Goal: Task Accomplishment & Management: Complete application form

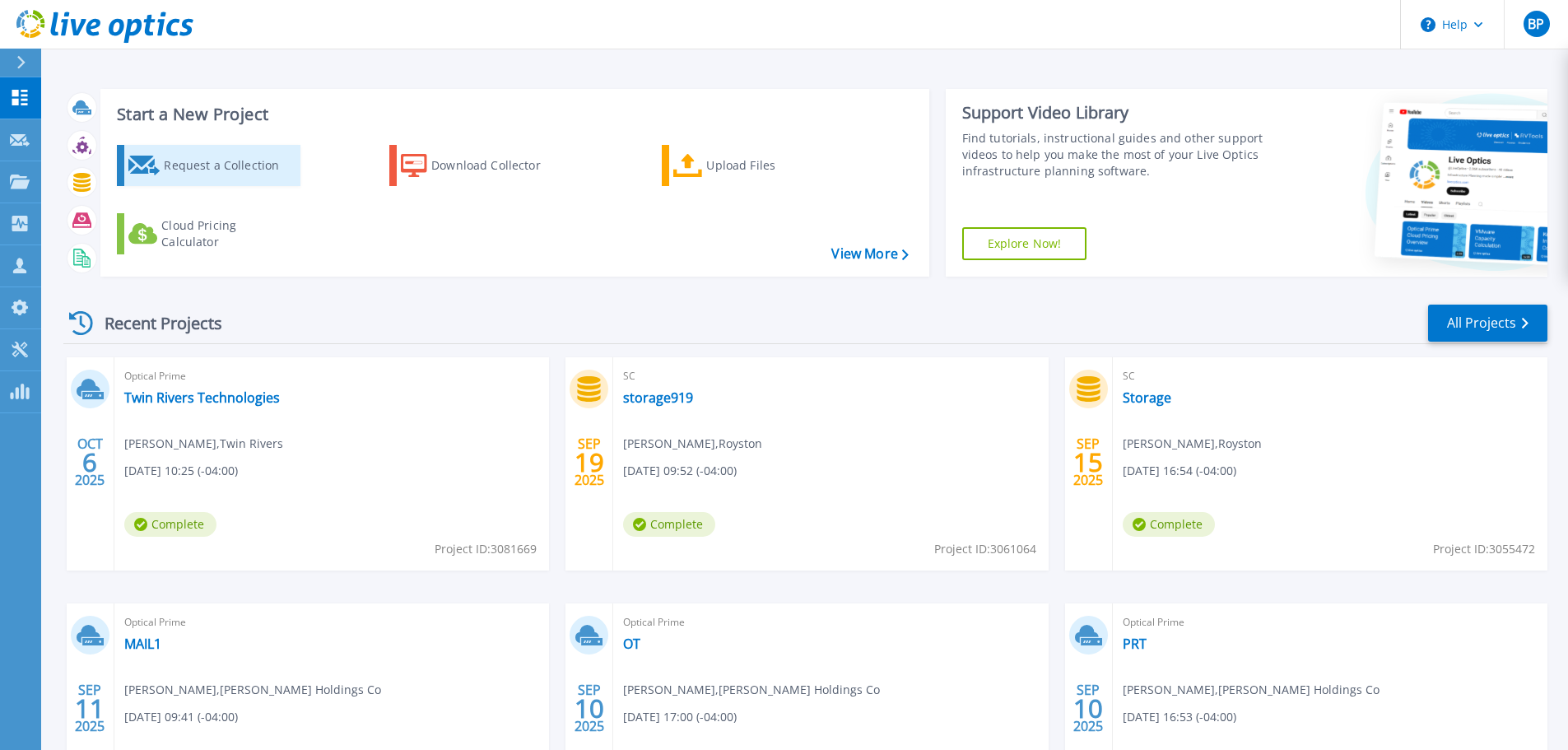
click at [214, 160] on div "Request a Collection" at bounding box center [230, 166] width 132 height 33
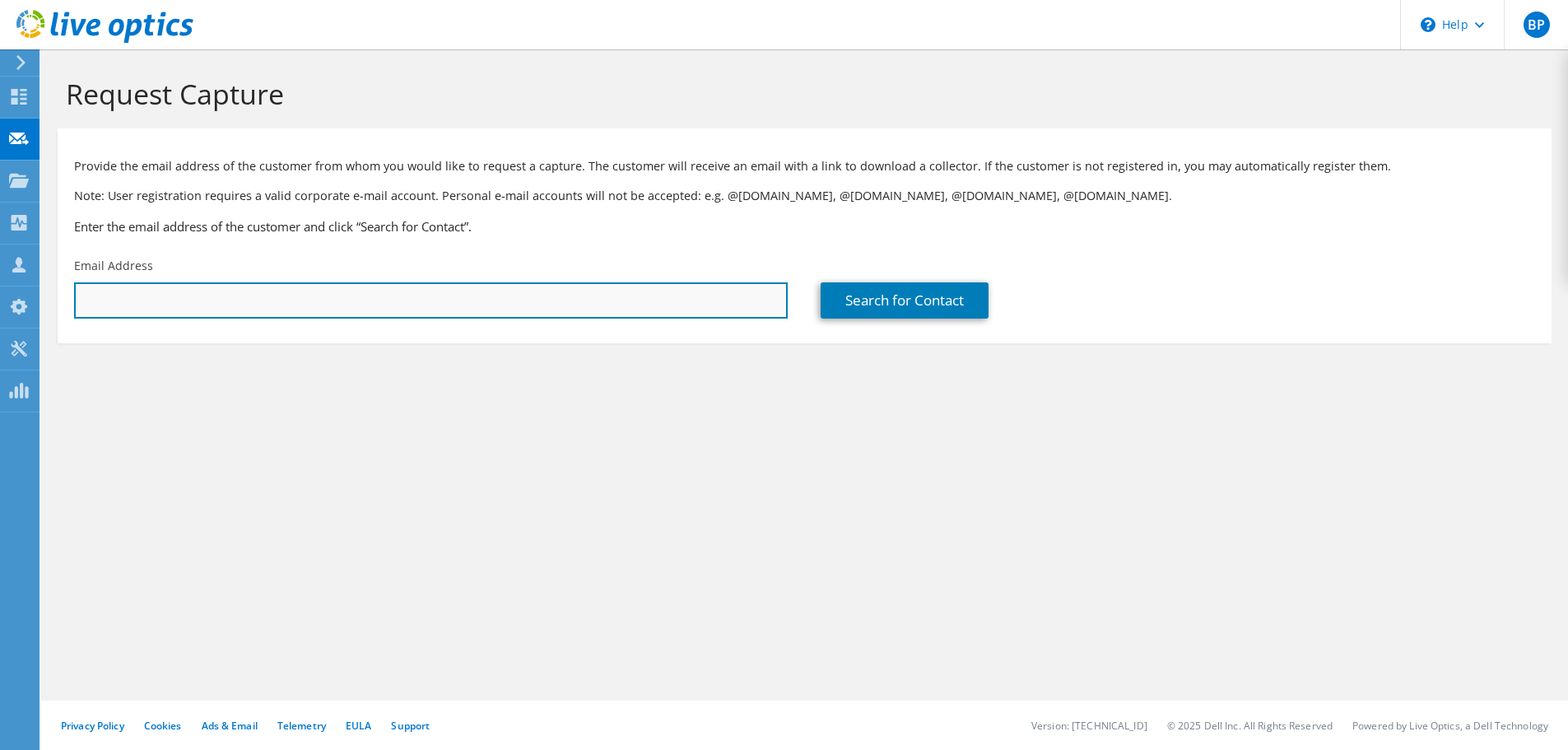
drag, startPoint x: 233, startPoint y: 303, endPoint x: 216, endPoint y: 304, distance: 17.0
click at [247, 295] on input "text" at bounding box center [430, 300] width 713 height 36
click at [257, 308] on input "text" at bounding box center [430, 300] width 713 height 36
paste input "Robert.monaco@bostonabcd.org"
type input "Robert.monaco@bostonabcd.org"
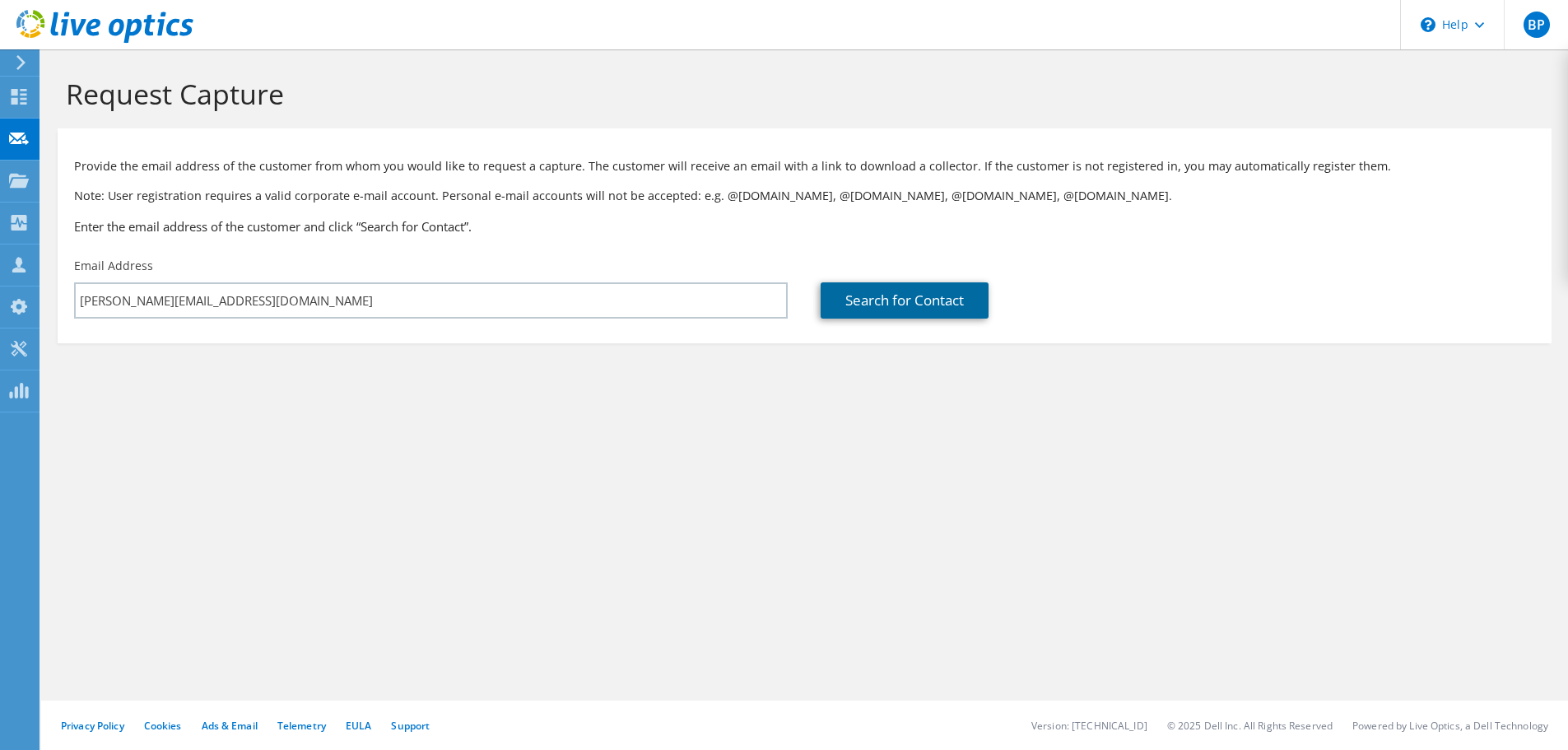
click at [949, 306] on link "Search for Contact" at bounding box center [904, 300] width 168 height 36
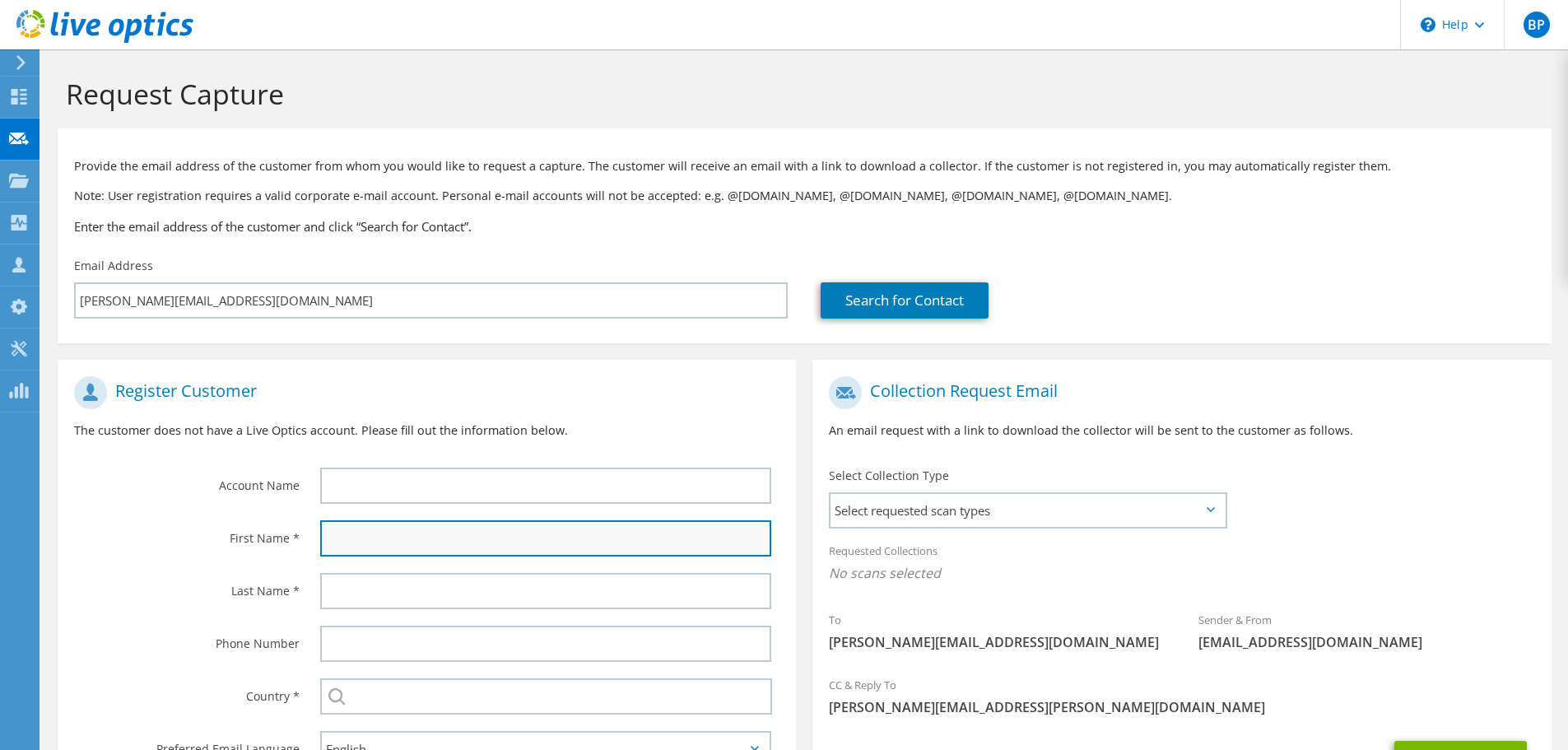
click at [421, 530] on input "text" at bounding box center [546, 538] width 451 height 36
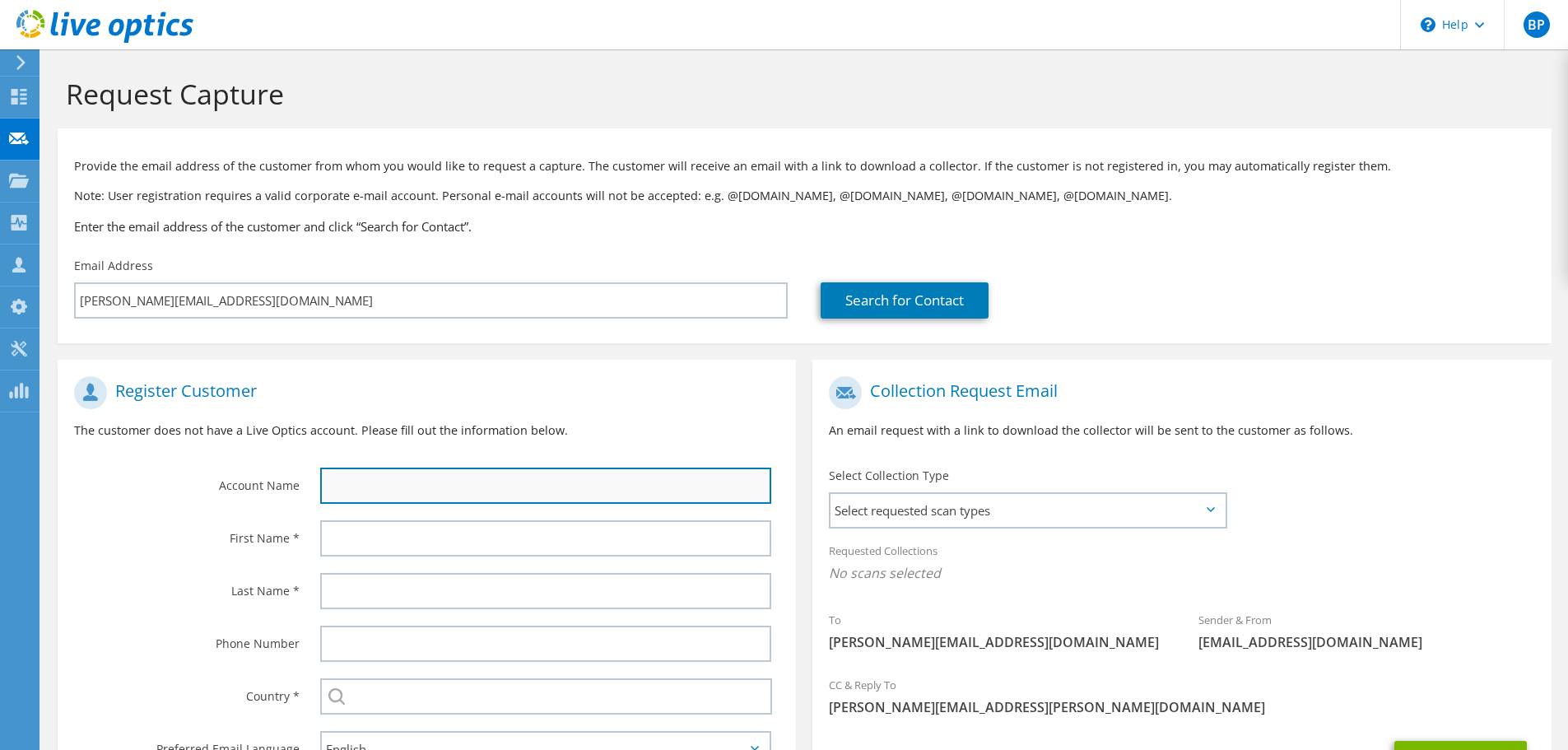
click at [442, 494] on input "text" at bounding box center [546, 485] width 451 height 36
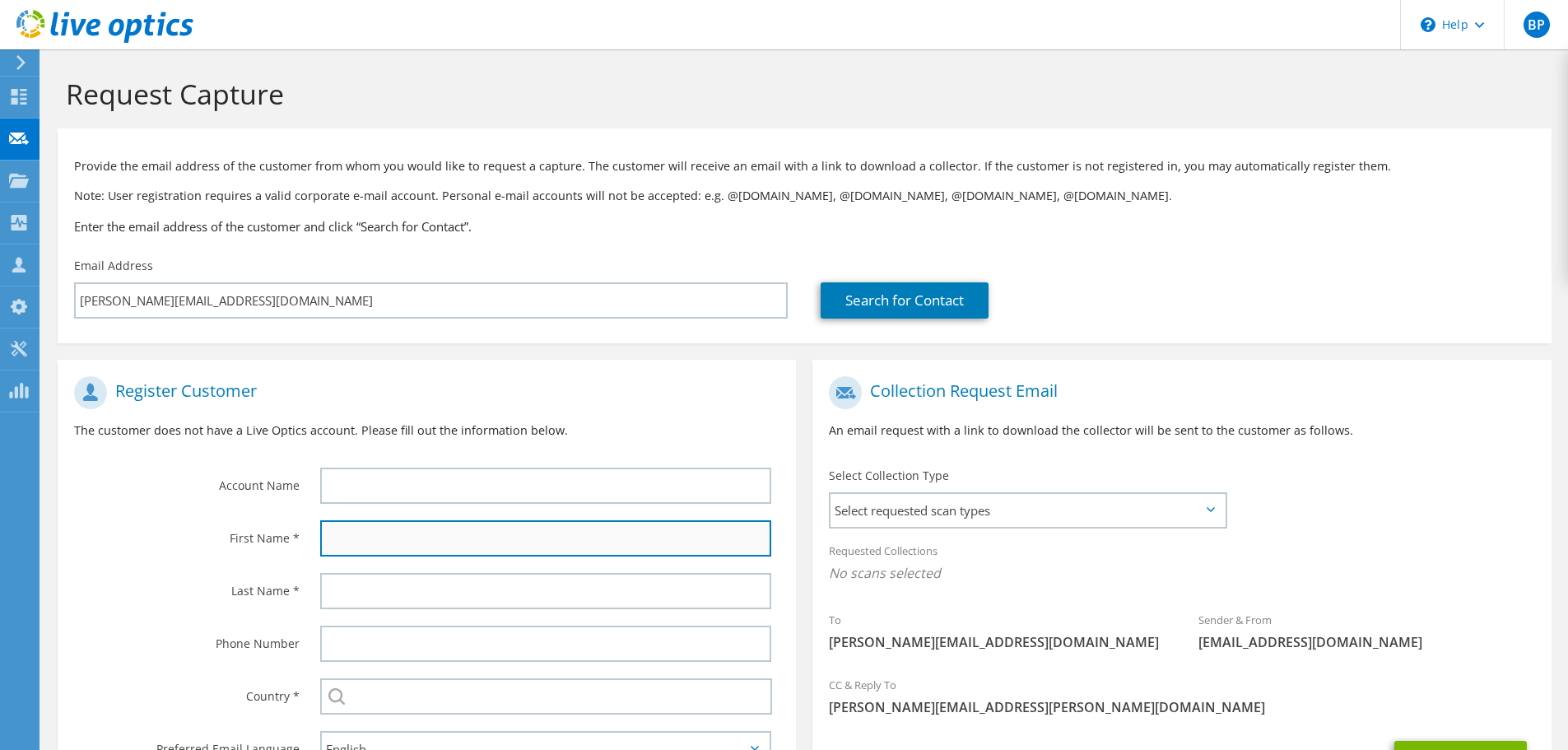
click at [423, 538] on input "text" at bounding box center [546, 538] width 451 height 36
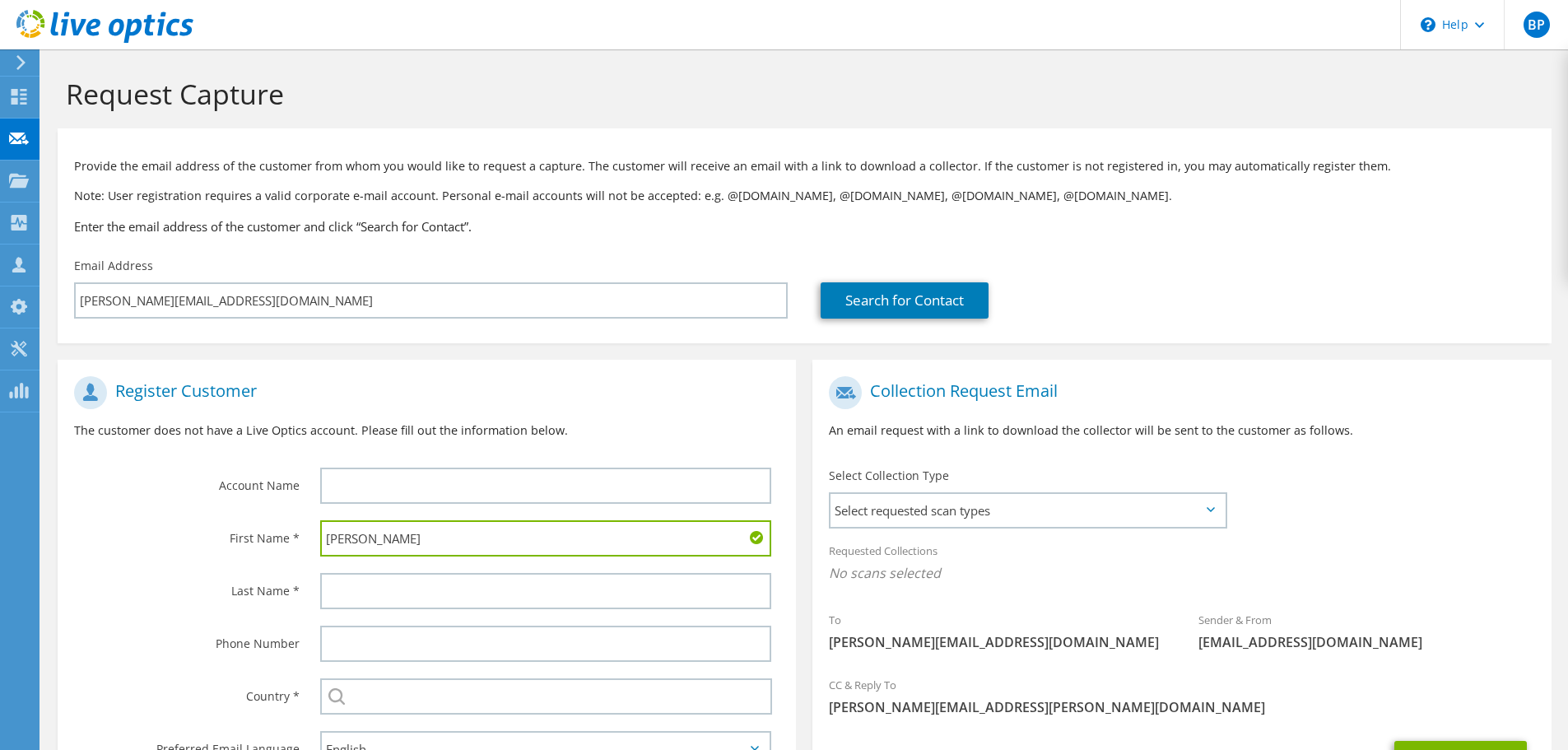
type input "Robert"
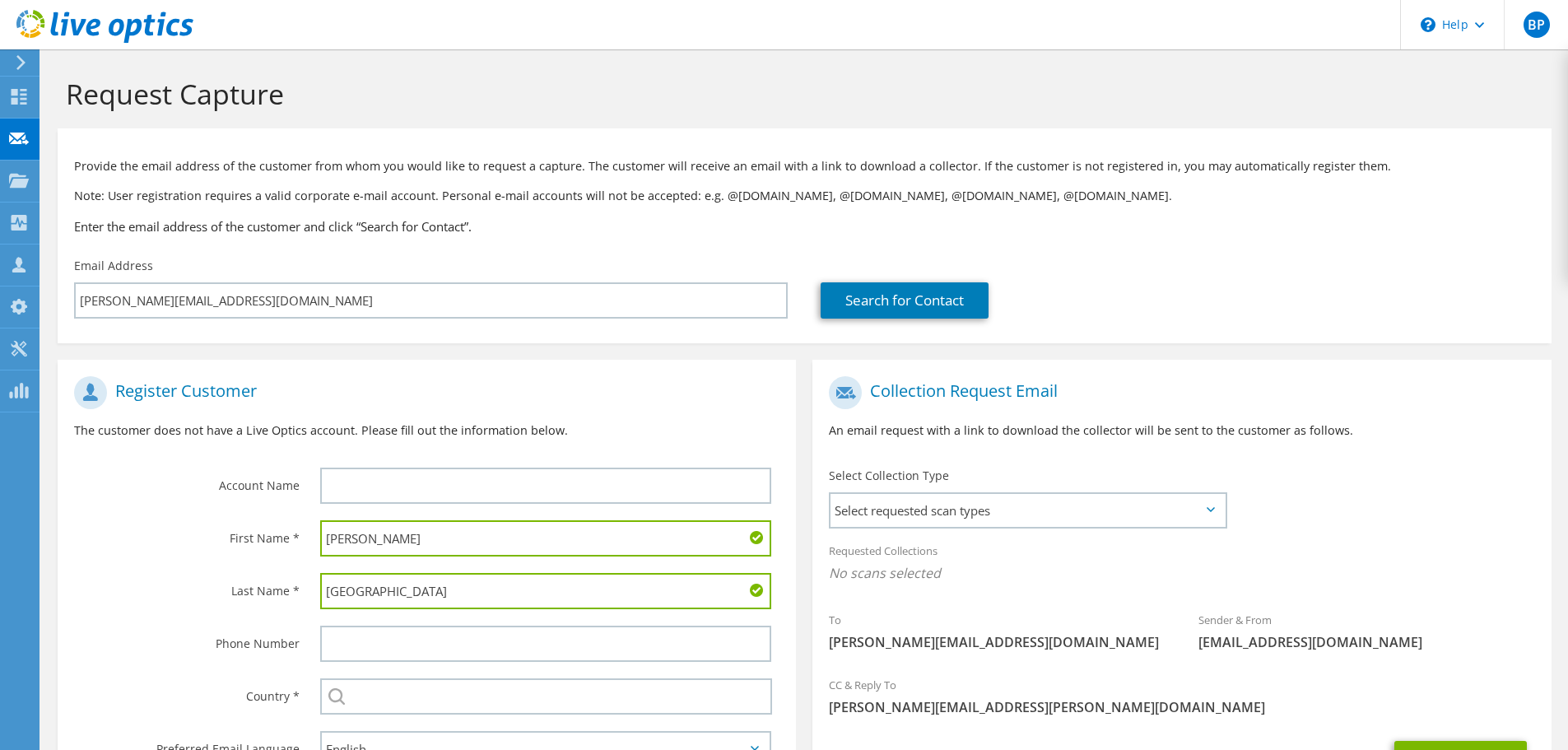
type input "[GEOGRAPHIC_DATA]"
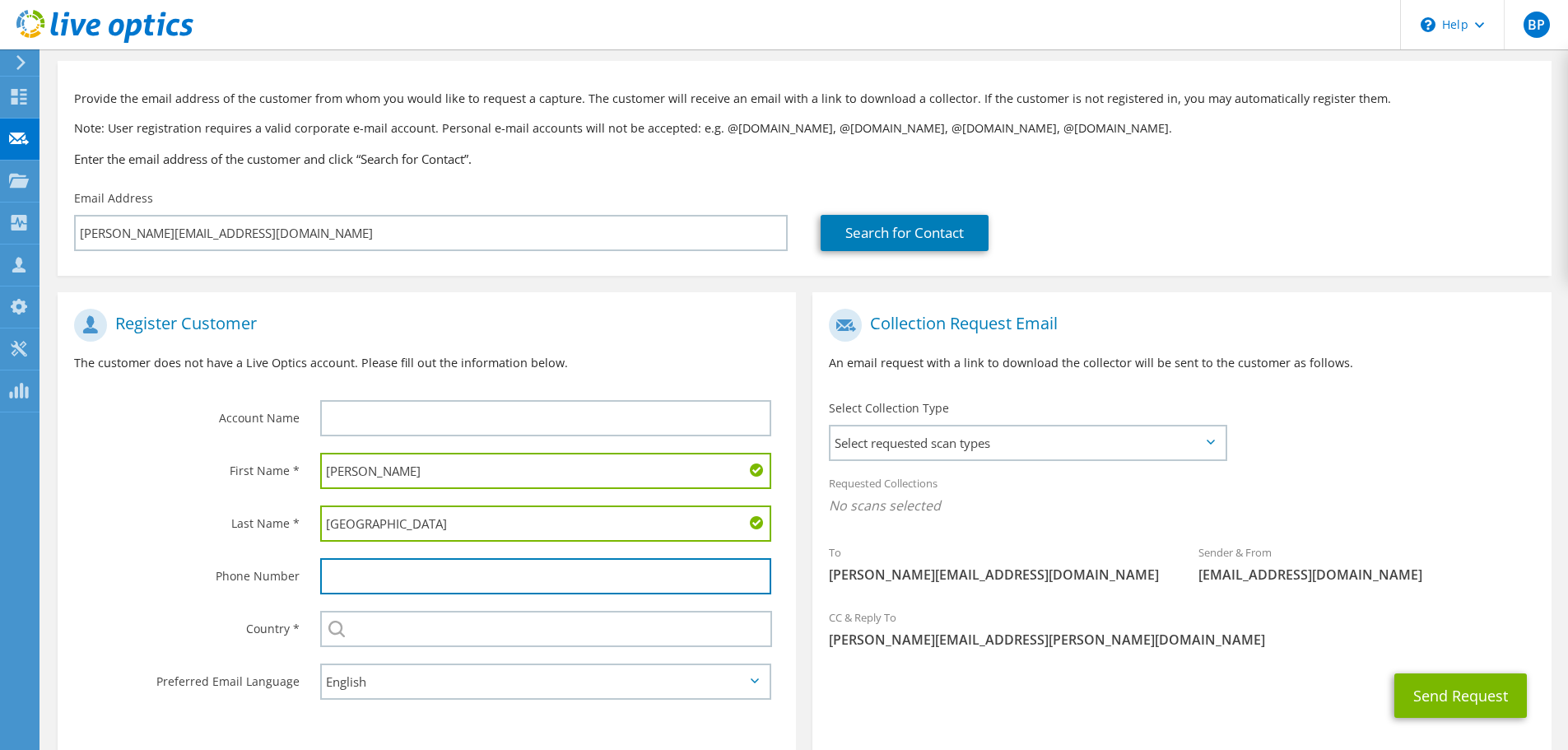
scroll to position [151, 0]
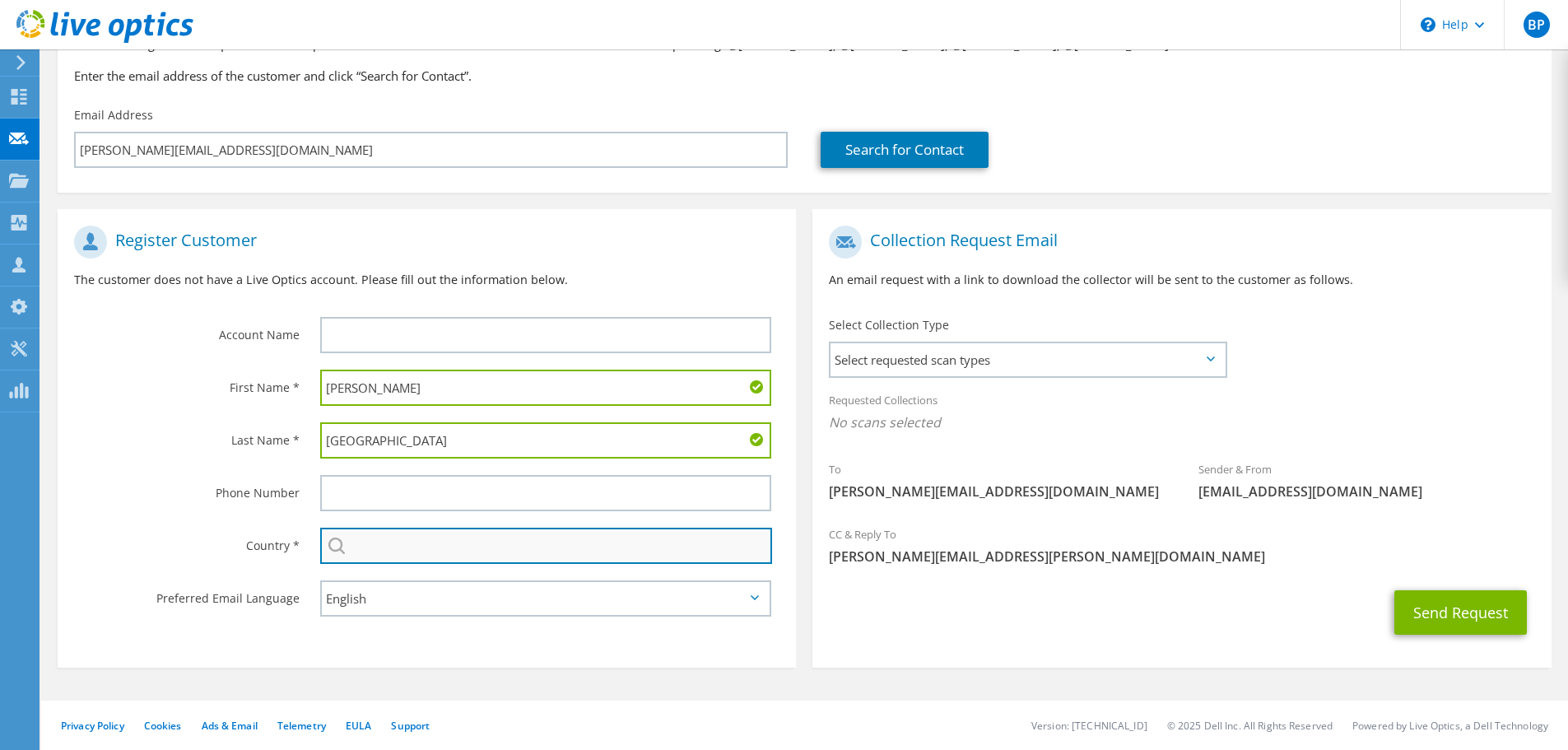
click at [422, 550] on input "text" at bounding box center [546, 545] width 452 height 36
type input "[GEOGRAPHIC_DATA]"
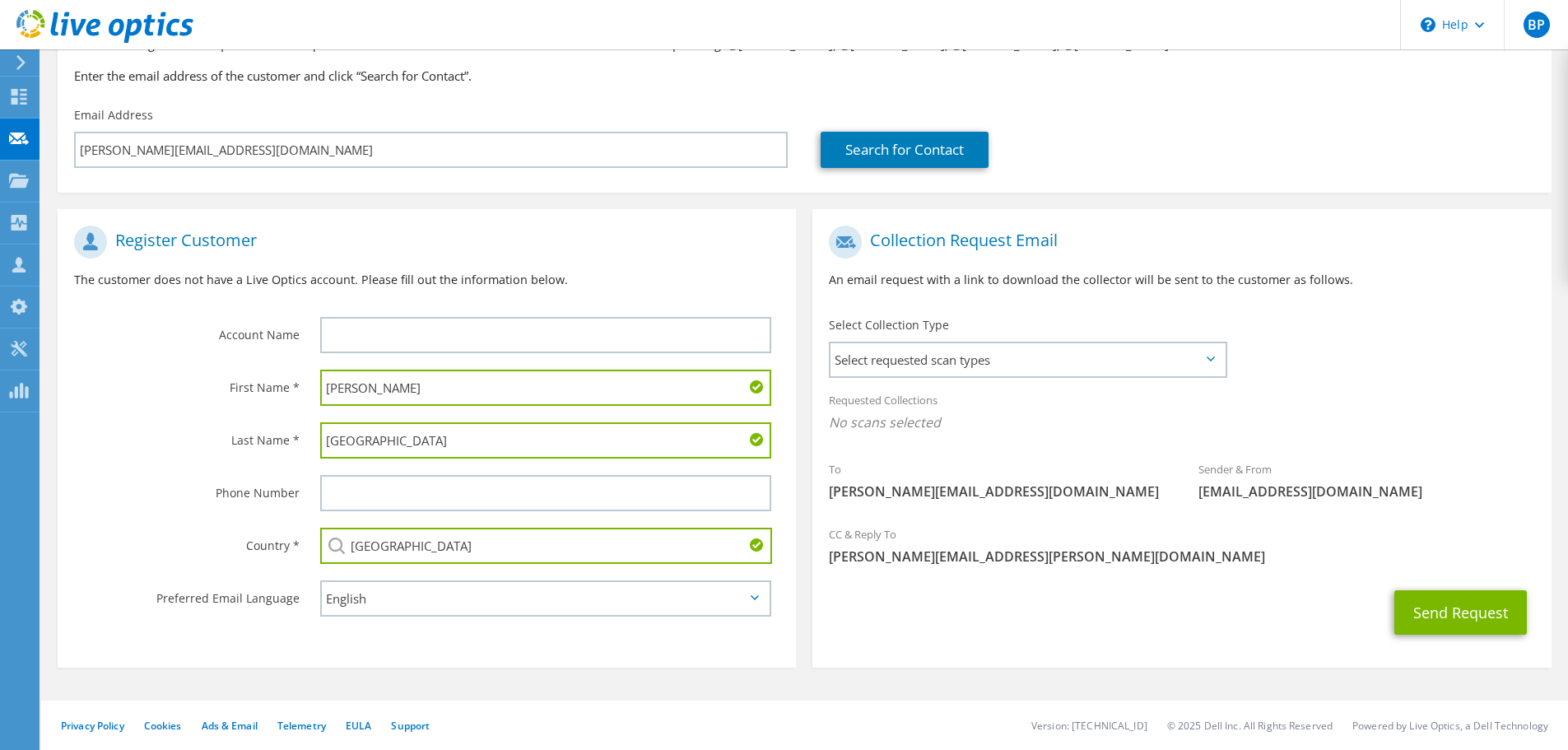
click at [454, 578] on div "English Deutsch Español Français Italiano Polski Português Русский 한국어 中文 日本語" at bounding box center [549, 598] width 492 height 53
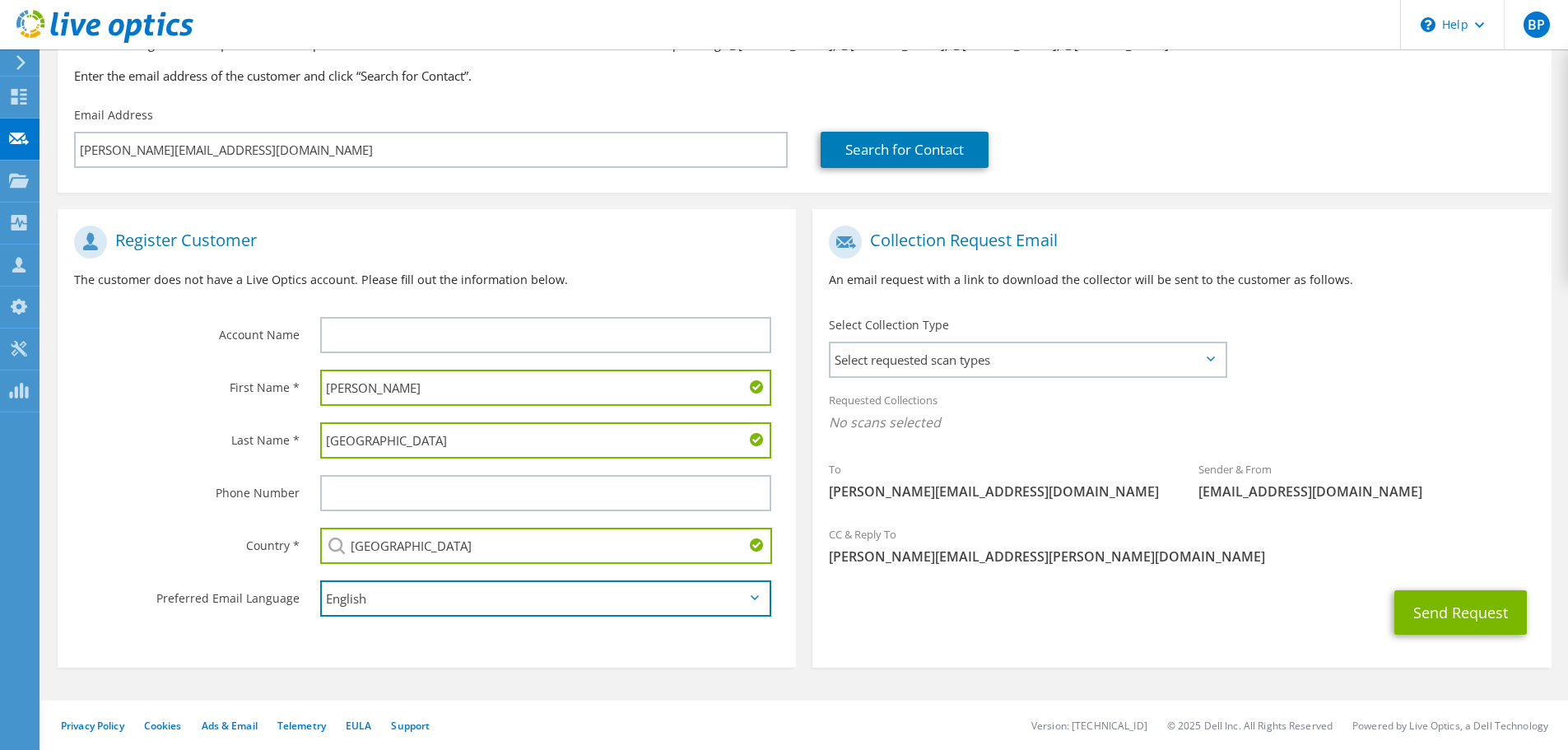
click at [461, 597] on select "English Deutsch Español Français Italiano Polski Português Русский 한국어 中文 日本語" at bounding box center [546, 597] width 451 height 36
click at [461, 600] on select "English Deutsch Español Français Italiano Polski Português Русский 한국어 中文 日本語" at bounding box center [546, 597] width 451 height 36
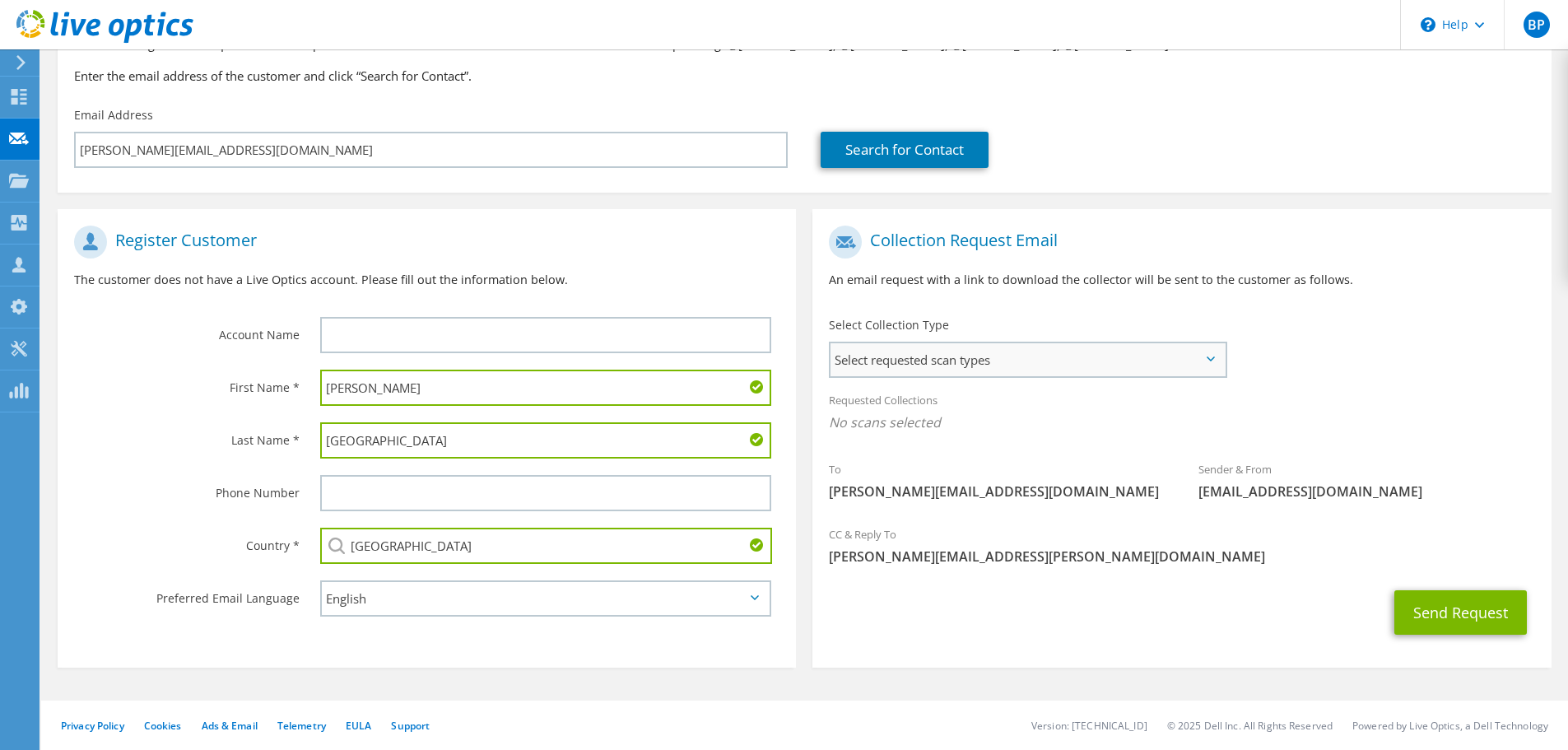
click at [954, 359] on span "Select requested scan types" at bounding box center [1027, 360] width 394 height 33
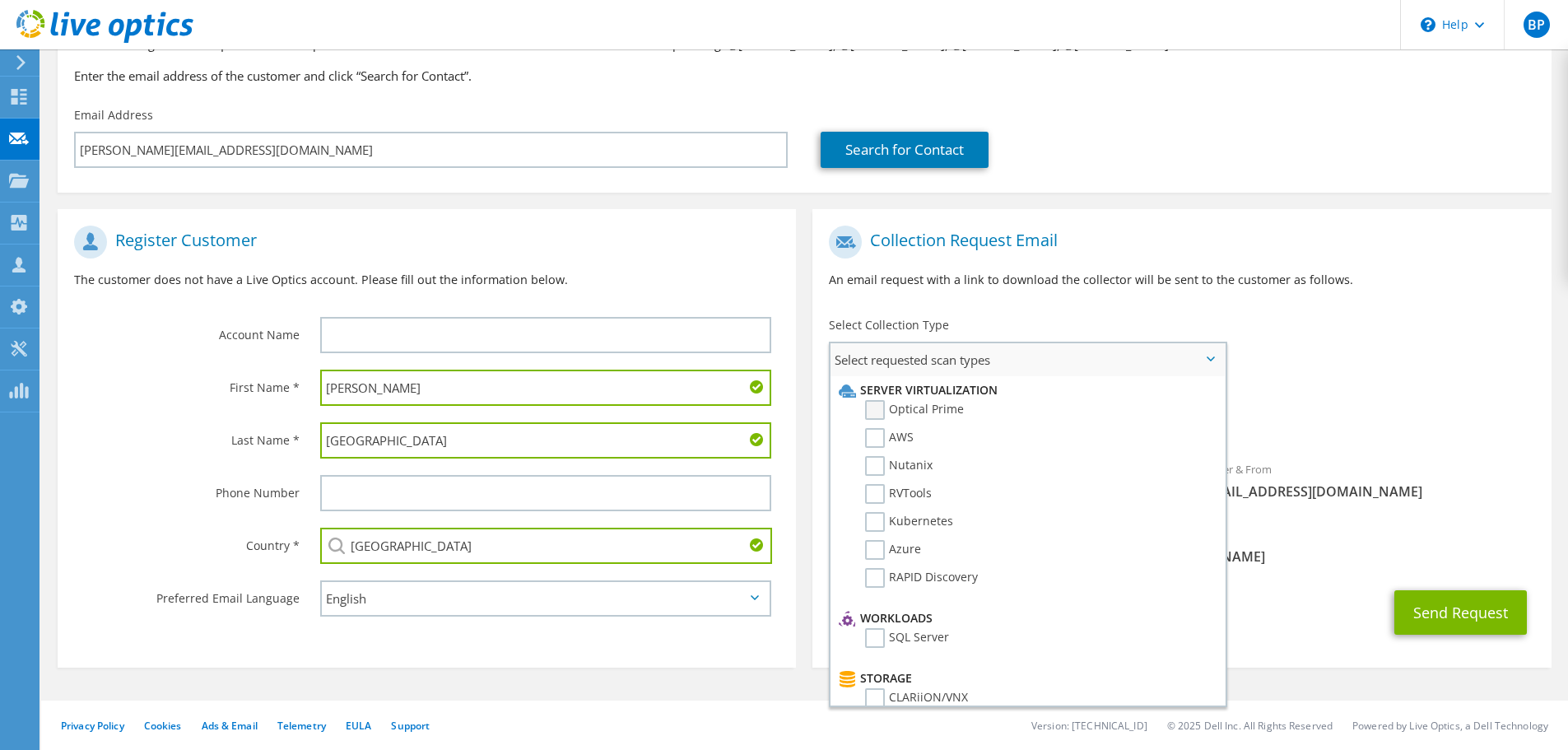
click at [931, 406] on label "Optical Prime" at bounding box center [914, 410] width 99 height 20
click at [0, 0] on input "Optical Prime" at bounding box center [0, 0] width 0 height 0
click at [1502, 407] on div "Requested Collections No scans selected Optical Prime" at bounding box center [1181, 415] width 738 height 66
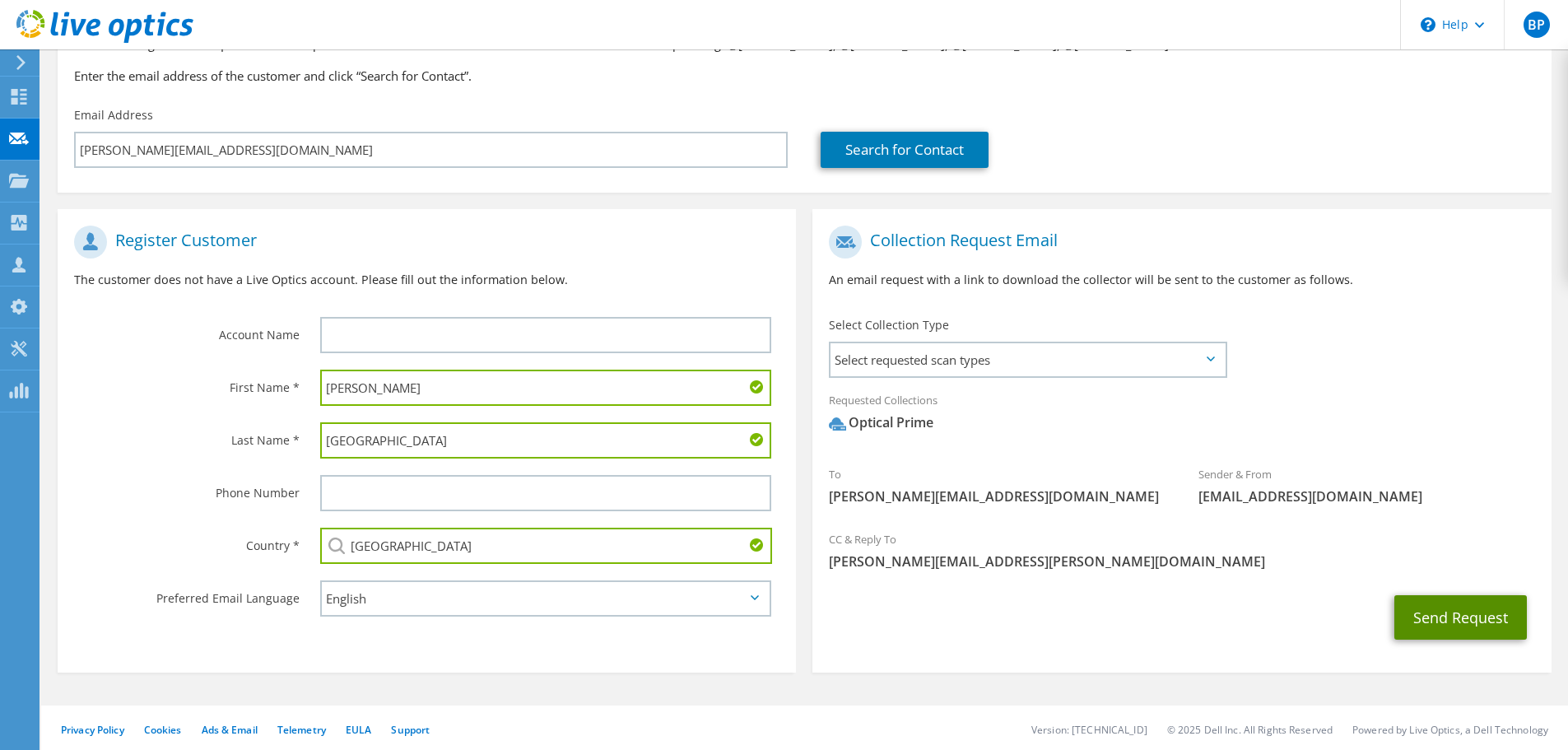
click at [1474, 618] on button "Send Request" at bounding box center [1460, 617] width 132 height 45
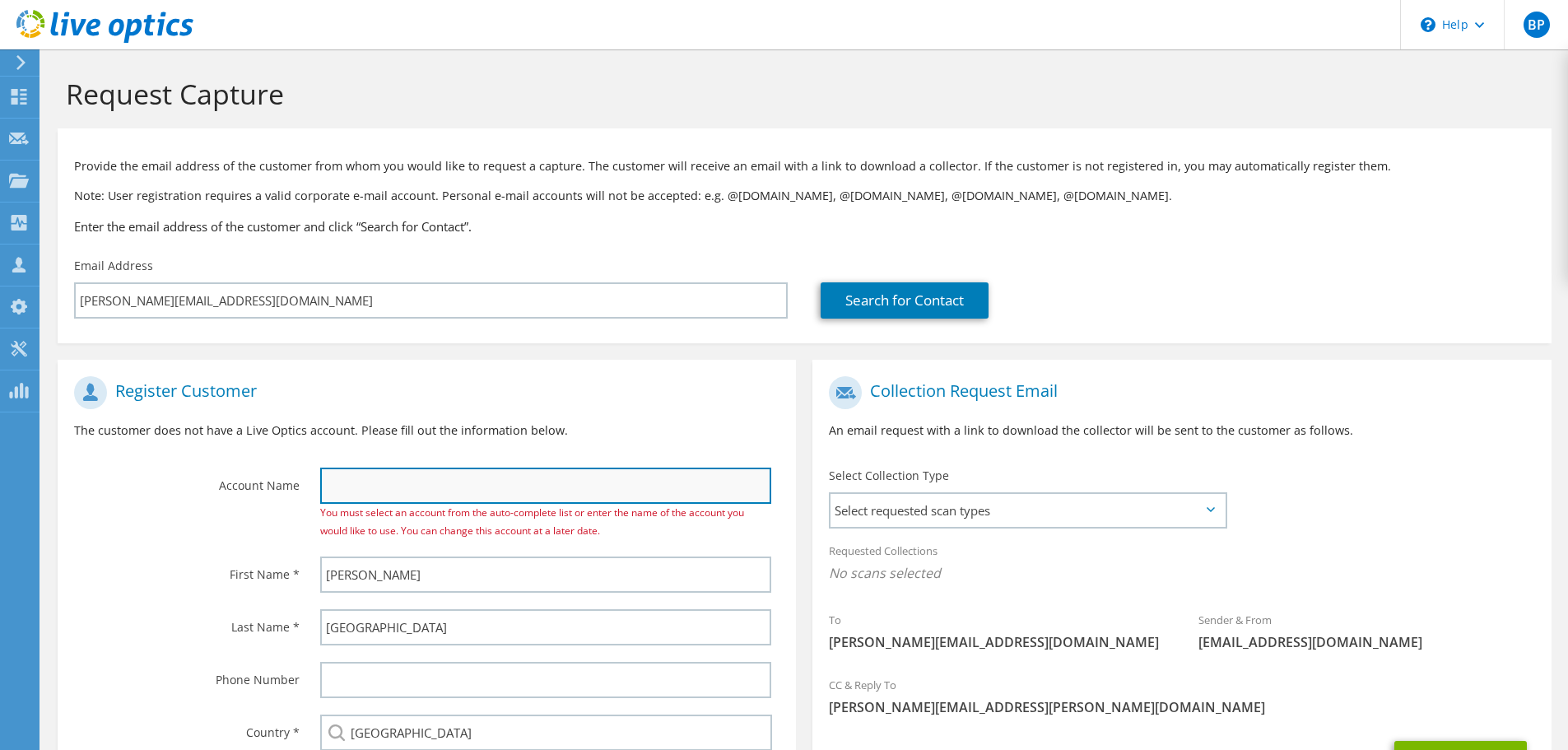
click at [419, 487] on input "text" at bounding box center [546, 485] width 451 height 36
paste input "Action for Boston Community Development"
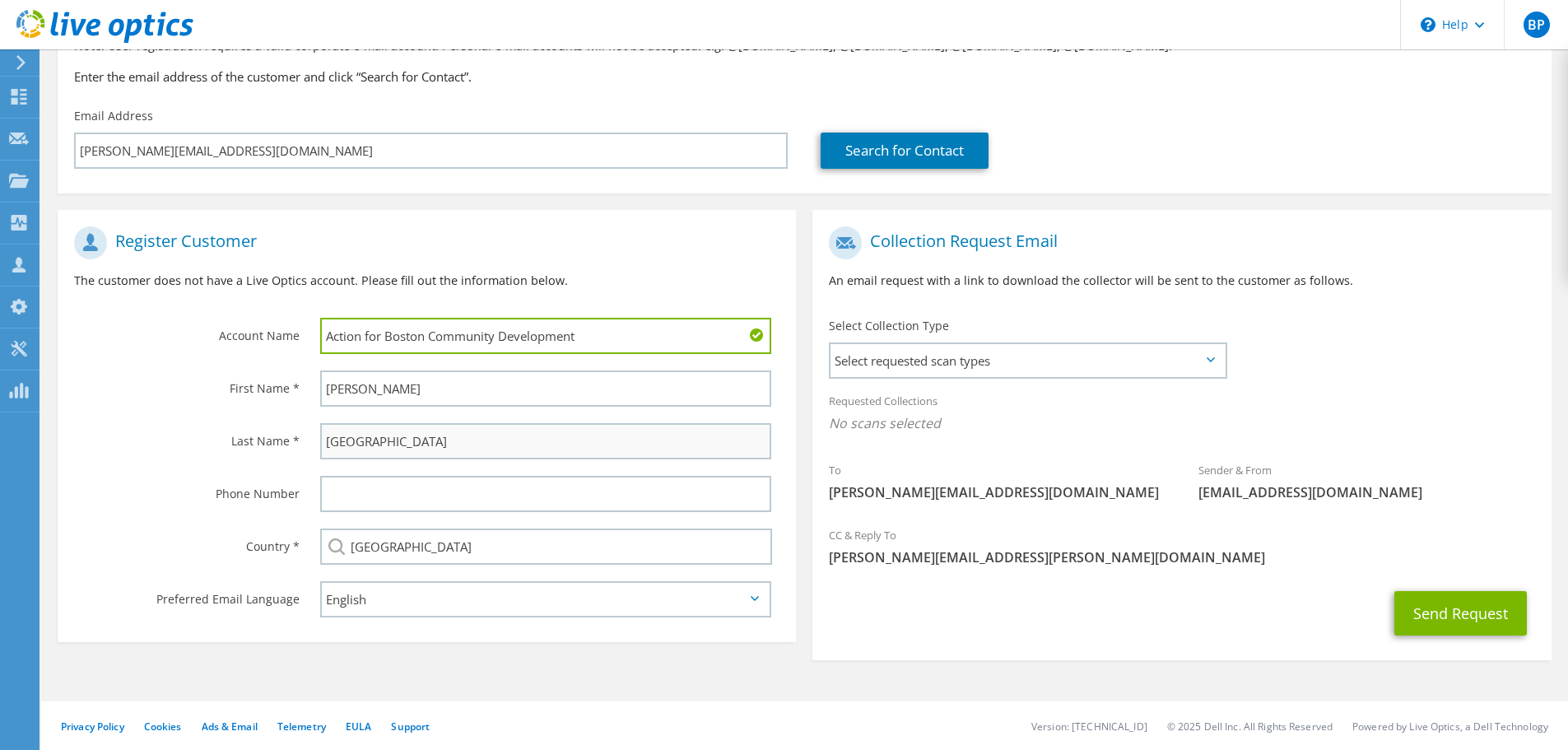
scroll to position [151, 0]
type input "Action for Boston Community Development"
click at [1443, 599] on button "Send Request" at bounding box center [1460, 612] width 132 height 45
click at [1049, 354] on span "Select requested scan types" at bounding box center [1027, 360] width 394 height 33
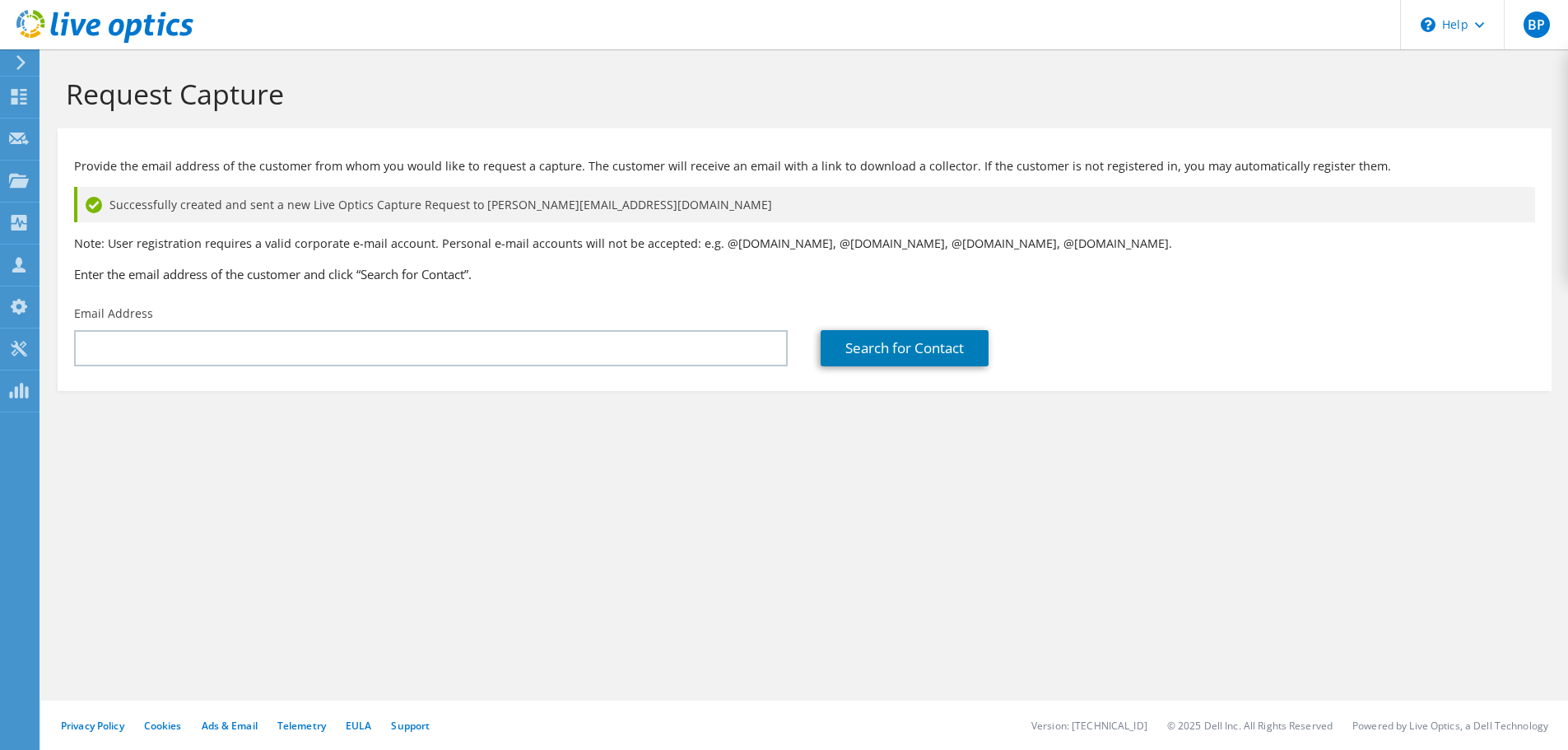
click at [28, 54] on div at bounding box center [97, 27] width 193 height 55
click at [87, 34] on icon at bounding box center [105, 26] width 177 height 33
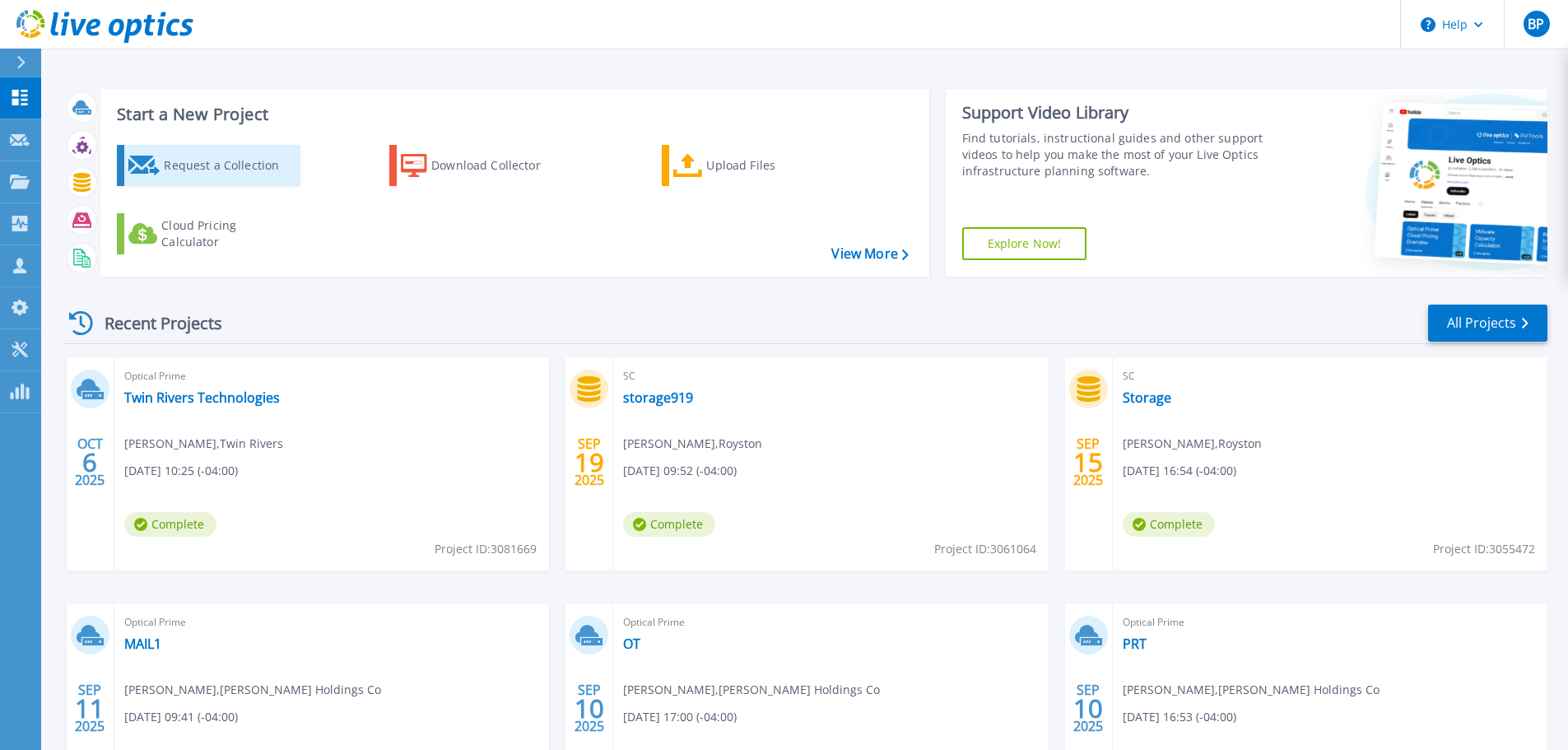
click at [233, 179] on div "Request a Collection" at bounding box center [230, 166] width 132 height 33
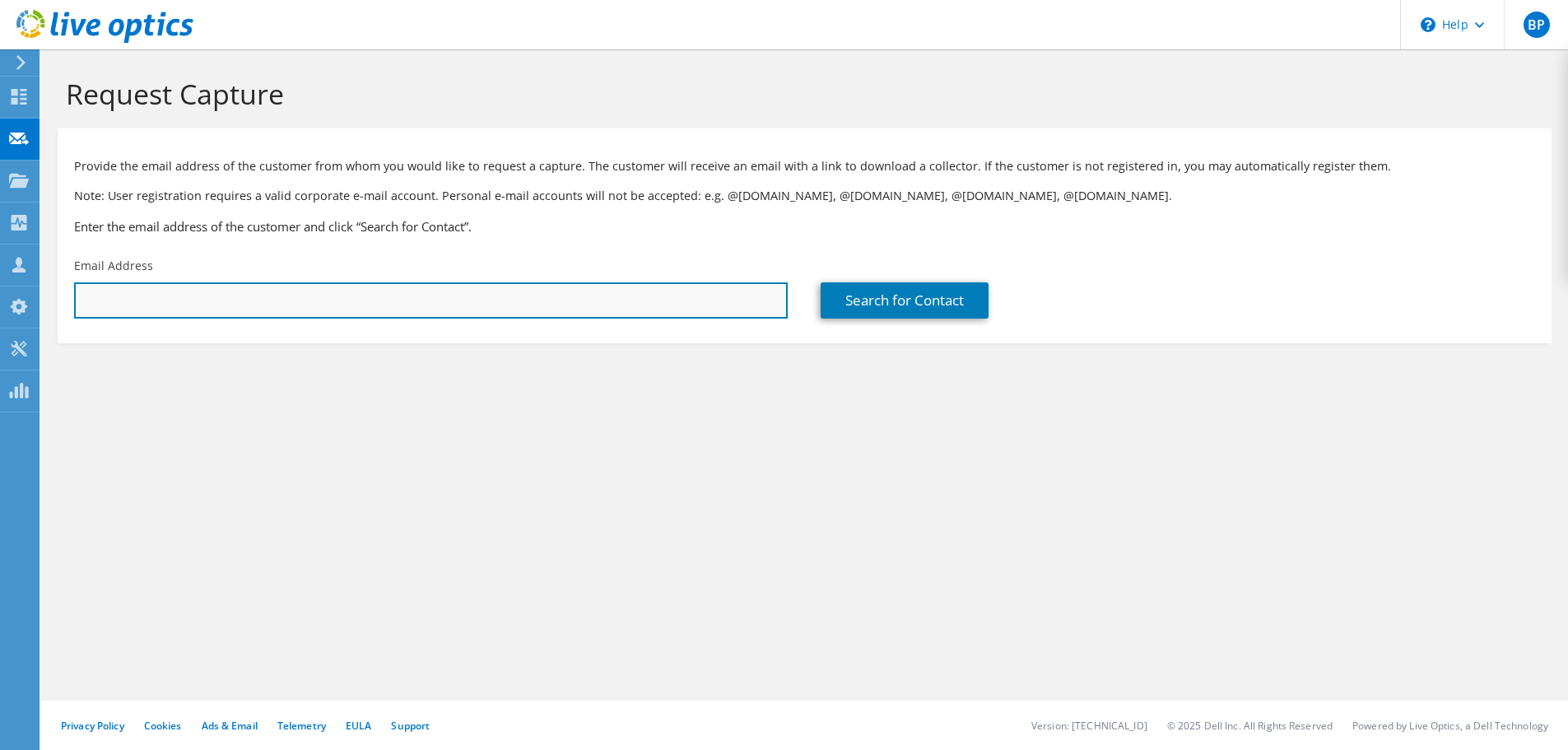
click at [260, 298] on input "text" at bounding box center [430, 300] width 713 height 36
paste input "Action for Boston Community Development"
type input "Action for Boston Community Development"
click at [187, 289] on input "text" at bounding box center [430, 300] width 713 height 36
paste input "[PERSON_NAME][EMAIL_ADDRESS][DOMAIN_NAME]"
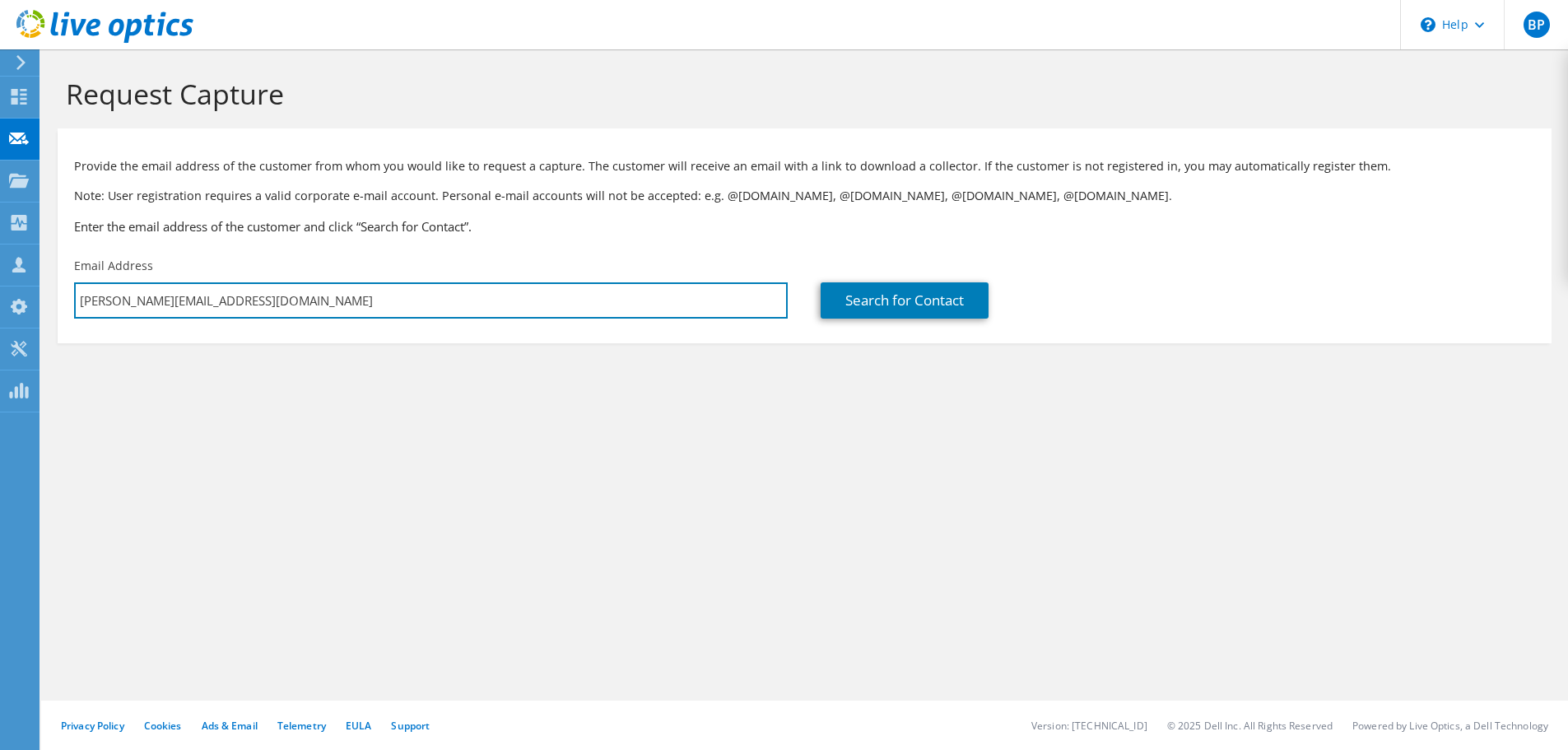
type input "[PERSON_NAME][EMAIL_ADDRESS][DOMAIN_NAME]"
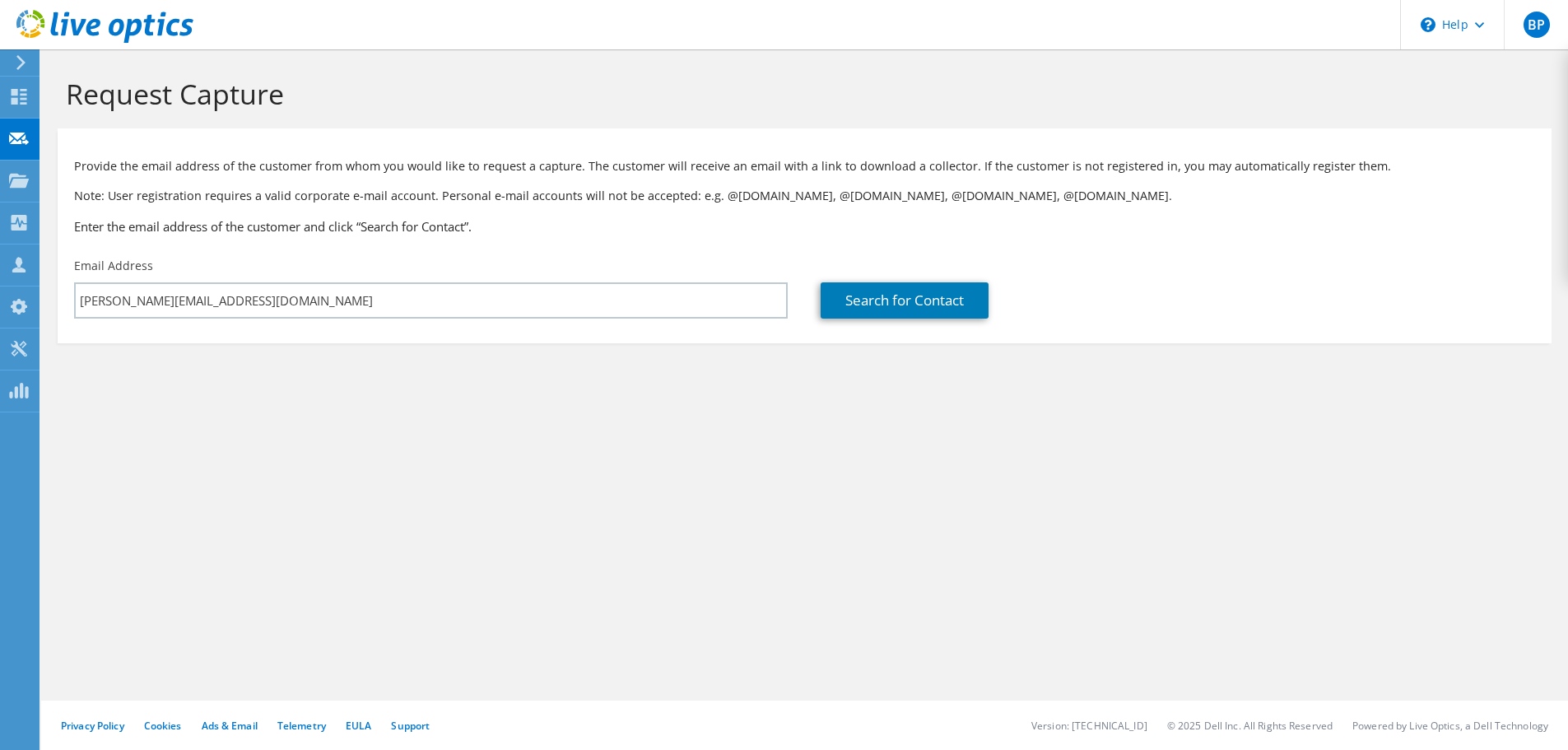
click at [939, 278] on div "Search for Contact" at bounding box center [1177, 288] width 747 height 77
click at [947, 306] on link "Search for Contact" at bounding box center [904, 300] width 168 height 36
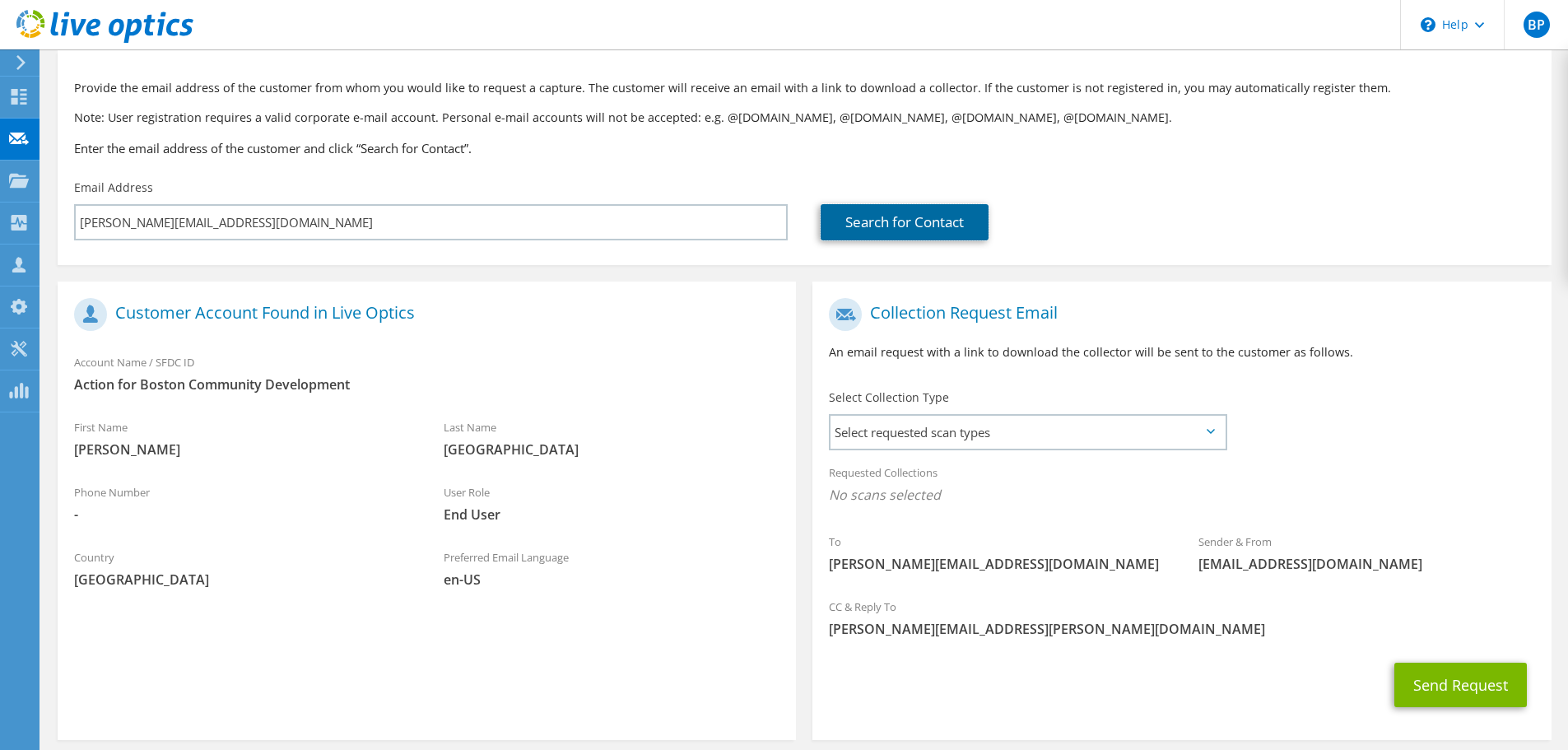
scroll to position [82, 0]
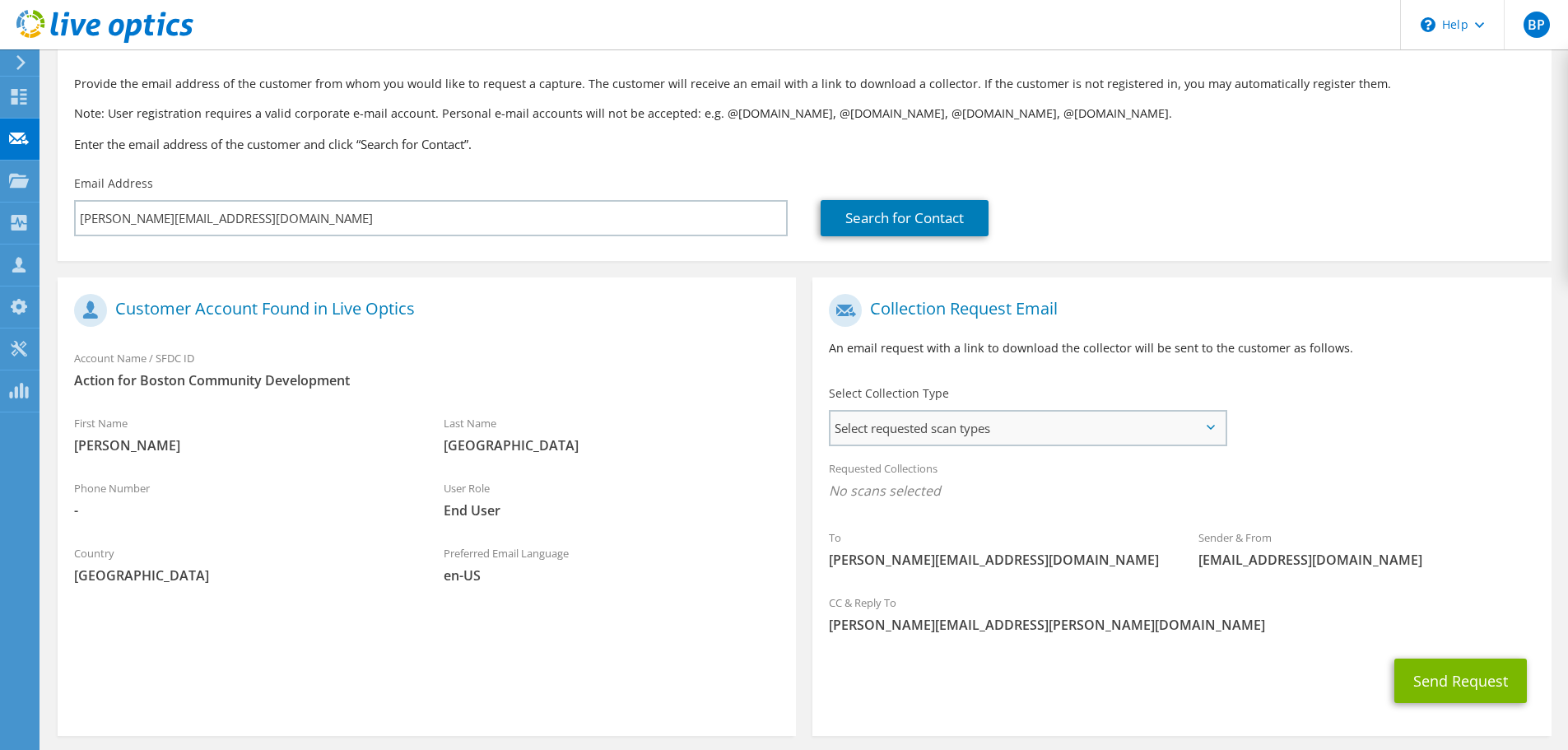
click at [1015, 431] on span "Select requested scan types" at bounding box center [1027, 428] width 394 height 33
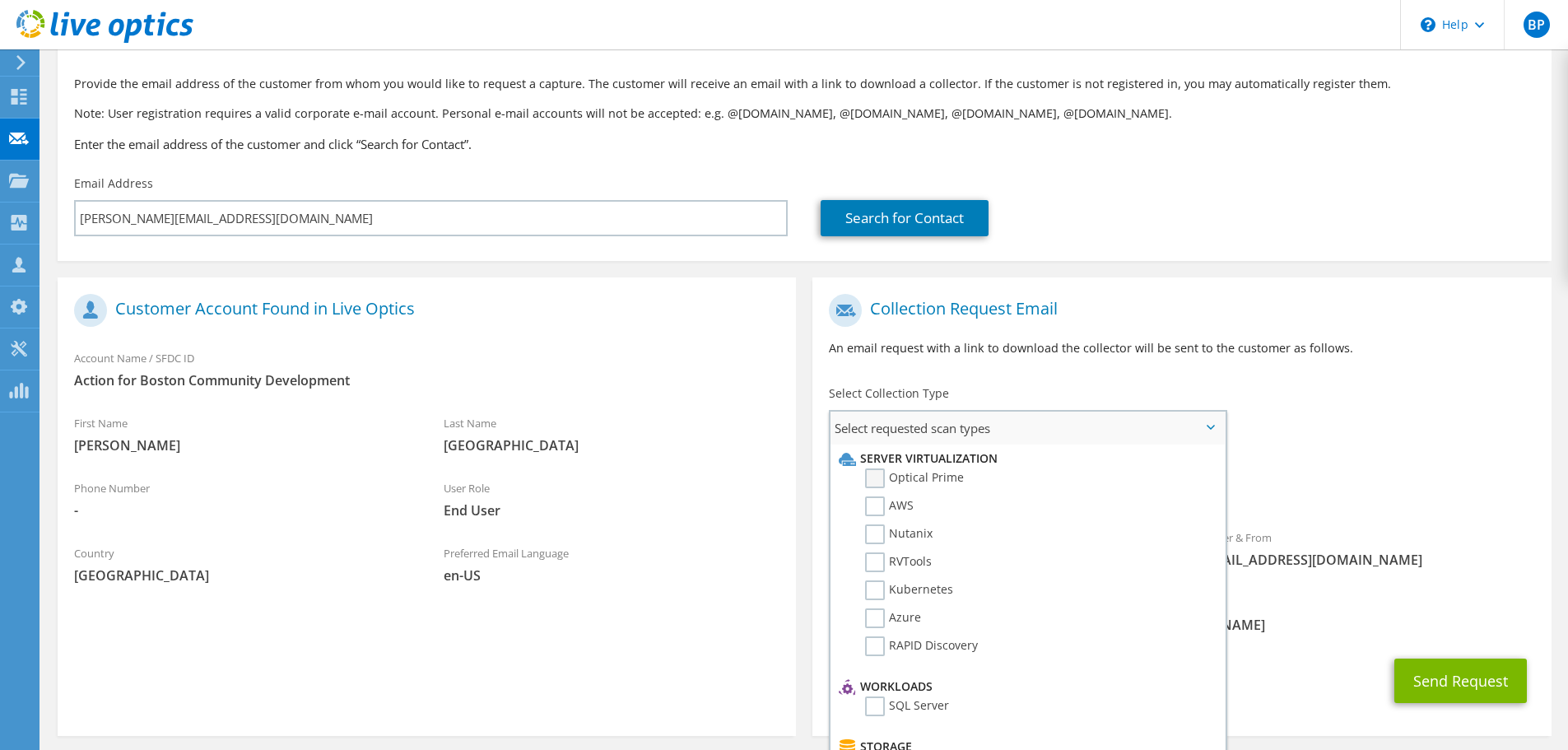
click at [891, 479] on label "Optical Prime" at bounding box center [914, 478] width 99 height 20
click at [0, 0] on input "Optical Prime" at bounding box center [0, 0] width 0 height 0
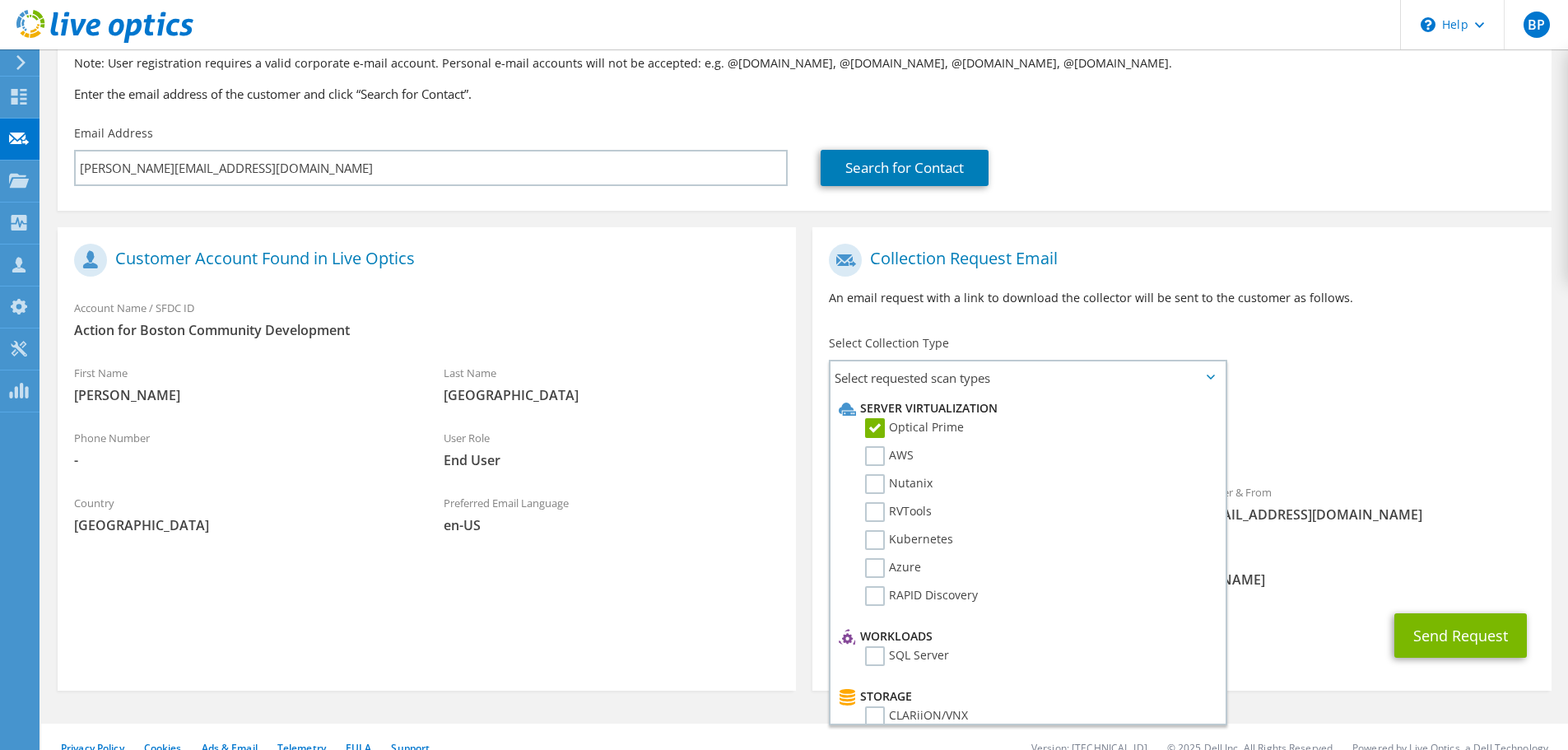
scroll to position [155, 0]
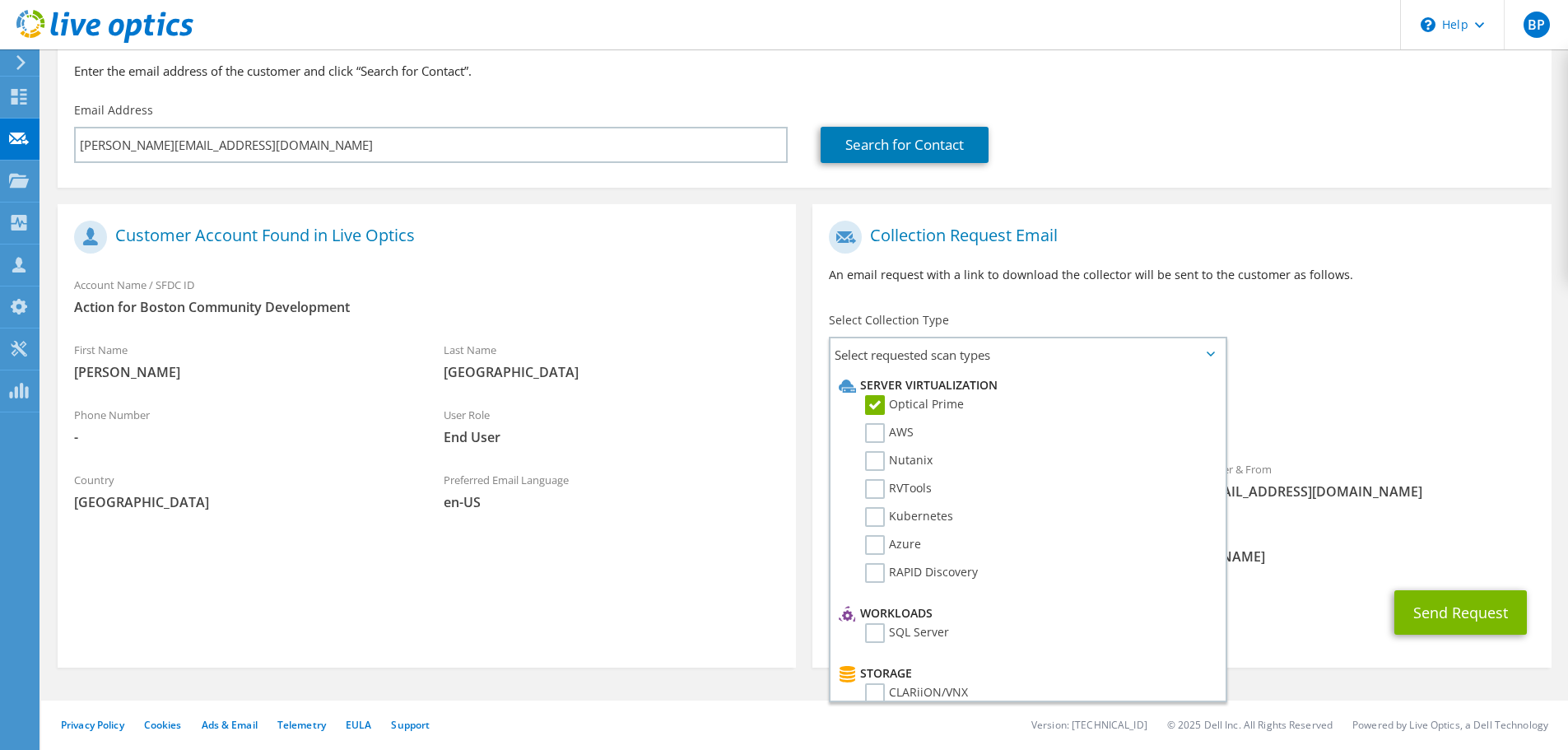
click at [1421, 422] on span "Optical Prime" at bounding box center [1182, 421] width 705 height 27
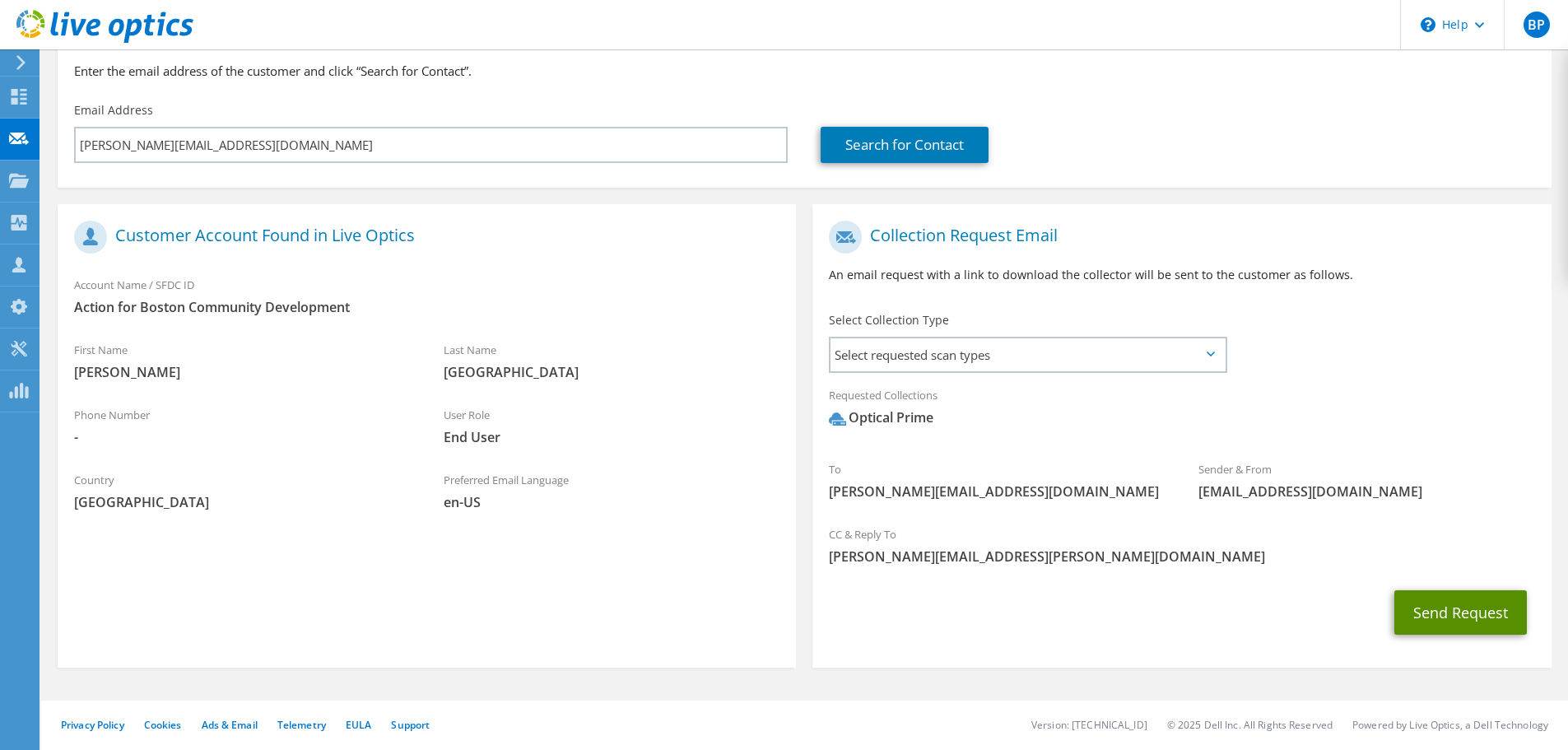
click at [1452, 591] on button "Send Request" at bounding box center [1460, 612] width 132 height 45
